Goal: Transaction & Acquisition: Purchase product/service

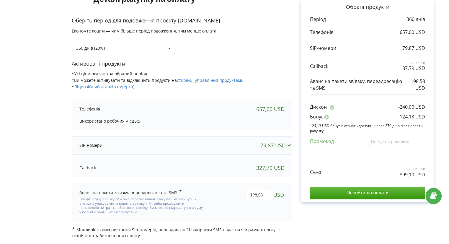
click at [184, 139] on div "79,87 USD" at bounding box center [181, 145] width 217 height 12
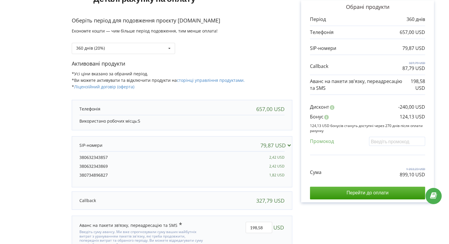
scroll to position [86, 0]
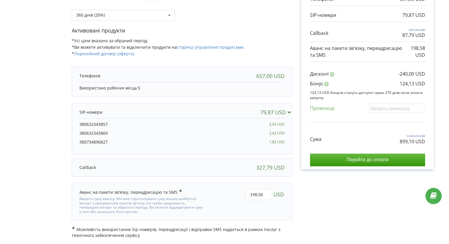
click at [313, 212] on div "Рахунок Обрані продукти Період 360 днів 657,00 USD 79,87 USD 327,79 USD 87,79 U…" at bounding box center [367, 91] width 150 height 293
click at [267, 27] on p "Активовані продукти" at bounding box center [182, 31] width 220 height 8
click at [257, 191] on input "198,58" at bounding box center [258, 193] width 27 height 11
click at [265, 192] on input "156,58" at bounding box center [258, 193] width 27 height 11
type input "156,00"
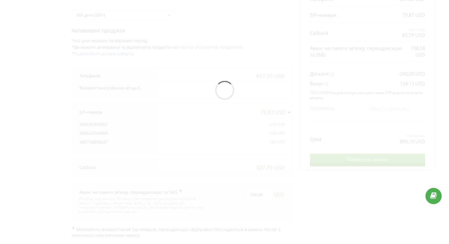
click at [327, 196] on div "Деталі рахунку на оплату Оберіть період для подовження проєкту dariana-trade.co…" at bounding box center [224, 91] width 436 height 293
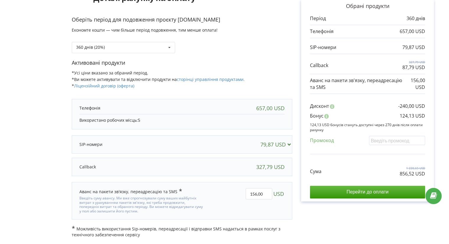
scroll to position [53, 0]
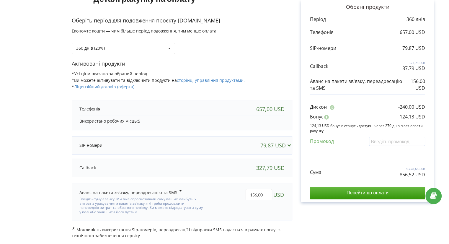
click at [32, 117] on form "Деталі рахунку на оплату Оберіть період для подовження проєкту dariana-trade.co…" at bounding box center [224, 108] width 436 height 260
click at [192, 79] on link "сторінці управління продуктами." at bounding box center [211, 80] width 68 height 6
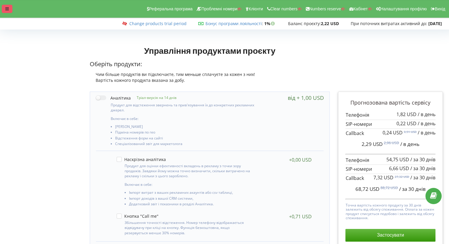
click at [9, 9] on icon at bounding box center [7, 9] width 4 height 4
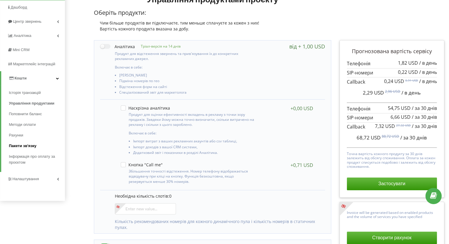
scroll to position [52, 0]
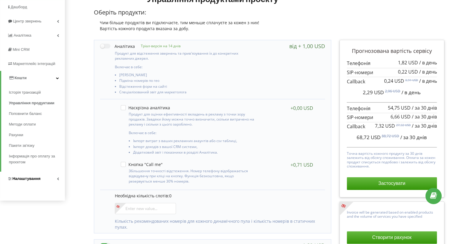
click at [30, 180] on span "Налаштування" at bounding box center [26, 178] width 28 height 4
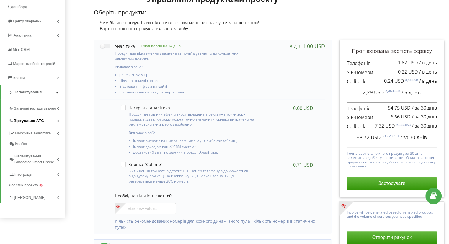
click at [31, 122] on span "Віртуальна АТС" at bounding box center [29, 121] width 30 height 6
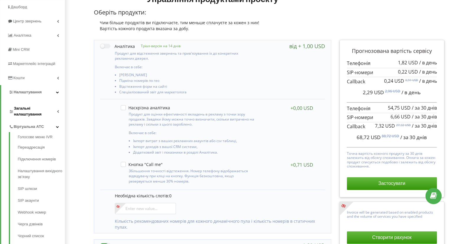
click at [28, 112] on span "Загальні налаштування" at bounding box center [35, 111] width 43 height 12
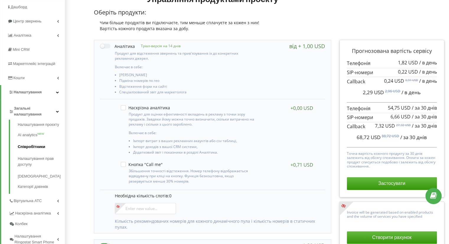
click at [27, 145] on link "Співробітники" at bounding box center [41, 147] width 47 height 12
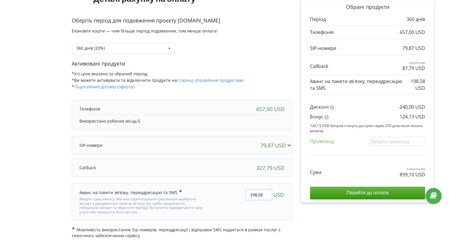
click at [257, 194] on input "198,58" at bounding box center [258, 194] width 27 height 11
click at [263, 191] on input "156,58" at bounding box center [258, 194] width 27 height 11
type input "156,00"
click at [315, 216] on div "Деталі рахунку на оплату Оберіть період для подовження проєкту dariana-trade.co…" at bounding box center [224, 108] width 436 height 260
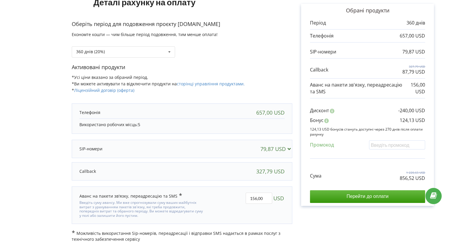
scroll to position [53, 0]
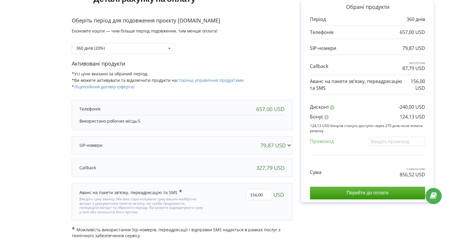
click at [35, 98] on form "Деталі рахунку на оплату Оберіть період для подовження проєкту dariana-trade.co…" at bounding box center [224, 108] width 436 height 260
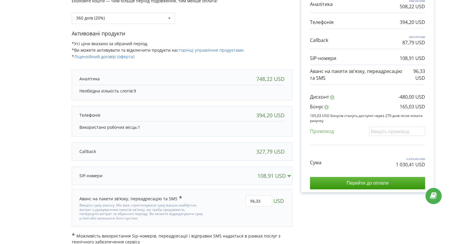
scroll to position [89, 0]
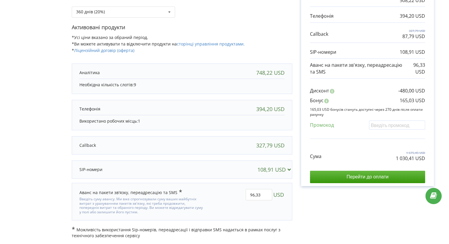
click at [207, 169] on div at bounding box center [151, 169] width 144 height 6
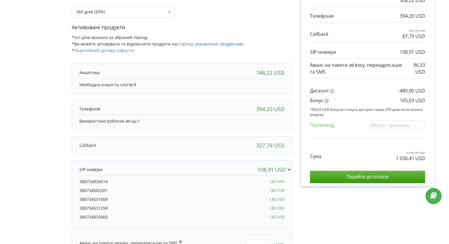
click at [196, 44] on link "сторінці управління продуктами." at bounding box center [211, 44] width 68 height 6
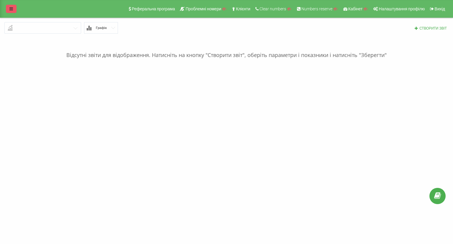
click at [12, 9] on icon at bounding box center [11, 9] width 4 height 4
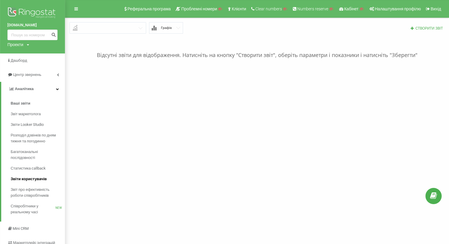
click at [29, 176] on span "Звіти користувачів" at bounding box center [29, 179] width 36 height 6
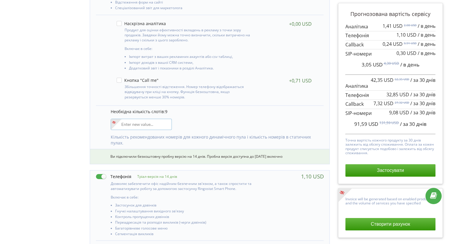
click at [125, 123] on input"] "number" at bounding box center [141, 124] width 61 height 11
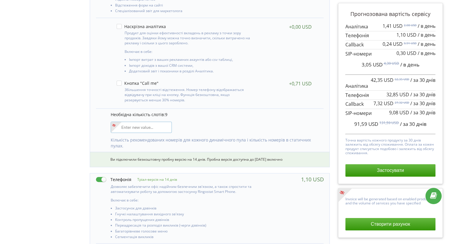
scroll to position [136, 0]
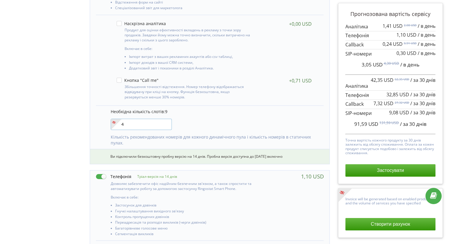
type input"] "4"
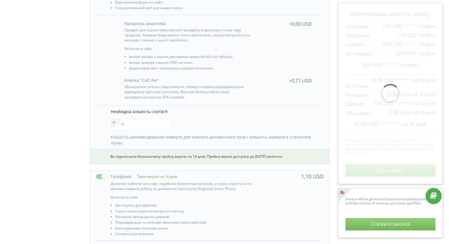
click at [35, 103] on div "Управління продуктами проєкту Оберіть продукти: Чим більше продуктів ви підключ…" at bounding box center [224, 175] width 444 height 539
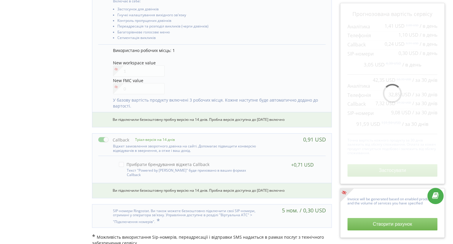
scroll to position [334, 0]
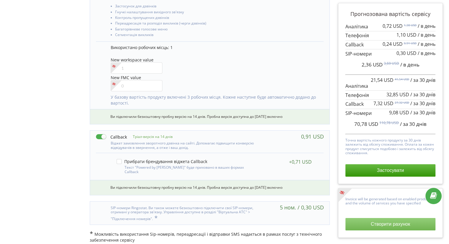
click at [390, 227] on button "Створити рахунок" at bounding box center [390, 224] width 90 height 12
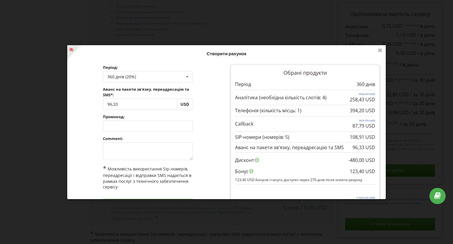
scroll to position [21, 0]
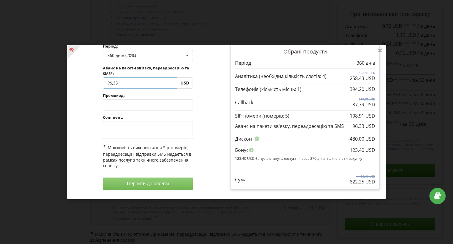
click at [110, 82] on input "96,33" at bounding box center [140, 82] width 74 height 11
click at [119, 81] on input "60,33" at bounding box center [140, 82] width 74 height 11
type input "60,00"
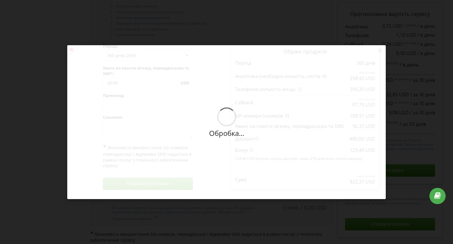
click at [215, 90] on div "Обробка... Створити рахунок Період: 360 днів (20%) Поповнити баланс без подовже…" at bounding box center [226, 122] width 319 height 154
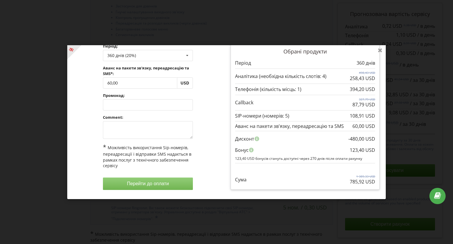
click at [380, 50] on icon at bounding box center [379, 49] width 9 height 9
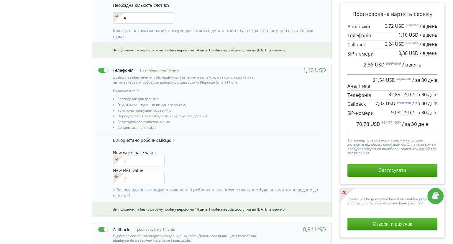
scroll to position [256, 0]
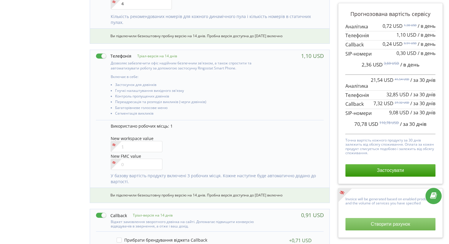
click at [380, 223] on button "Створити рахунок" at bounding box center [390, 224] width 90 height 12
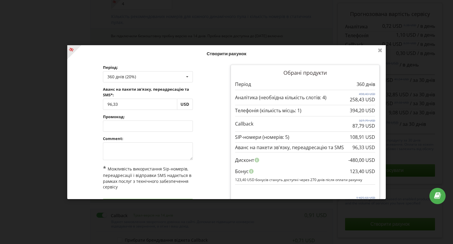
scroll to position [21, 0]
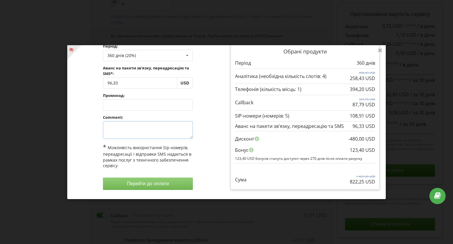
click at [121, 122] on textarea at bounding box center [148, 130] width 90 height 18
type textarea "оплата"
click at [147, 181] on button "Перейти до оплати" at bounding box center [148, 183] width 90 height 12
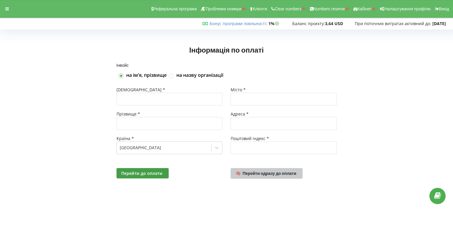
click at [260, 171] on span "Перейти одразу до оплати" at bounding box center [270, 172] width 54 height 5
